Goal: Book appointment/travel/reservation

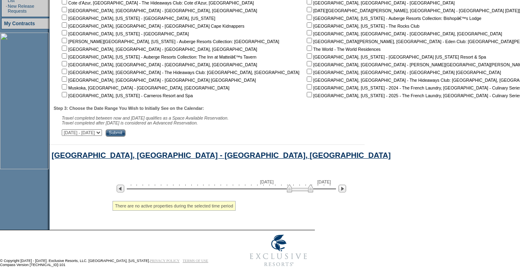
scroll to position [237, 0]
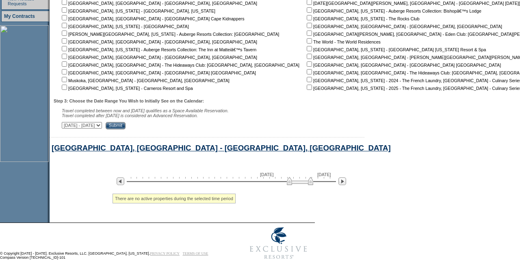
click at [126, 122] on input "Submit" at bounding box center [116, 125] width 20 height 7
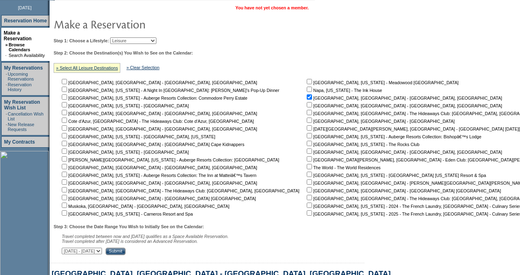
scroll to position [106, 0]
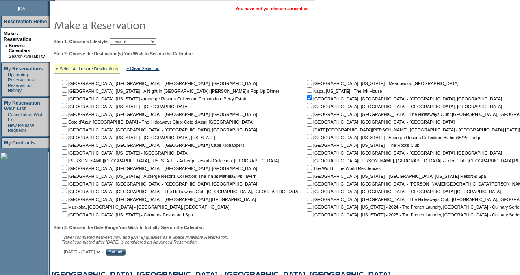
click at [102, 254] on select "October 3, 2025 - November 17, 2025 November 18, 2025 - January 1, 2026 January…" at bounding box center [82, 251] width 40 height 6
select select "7/1/2026|8/14/2026"
click at [66, 250] on select "October 3, 2025 - November 17, 2025 November 18, 2025 - January 1, 2026 January…" at bounding box center [82, 251] width 40 height 6
click at [126, 253] on input "Submit" at bounding box center [116, 251] width 20 height 7
